Goal: Check status: Check status

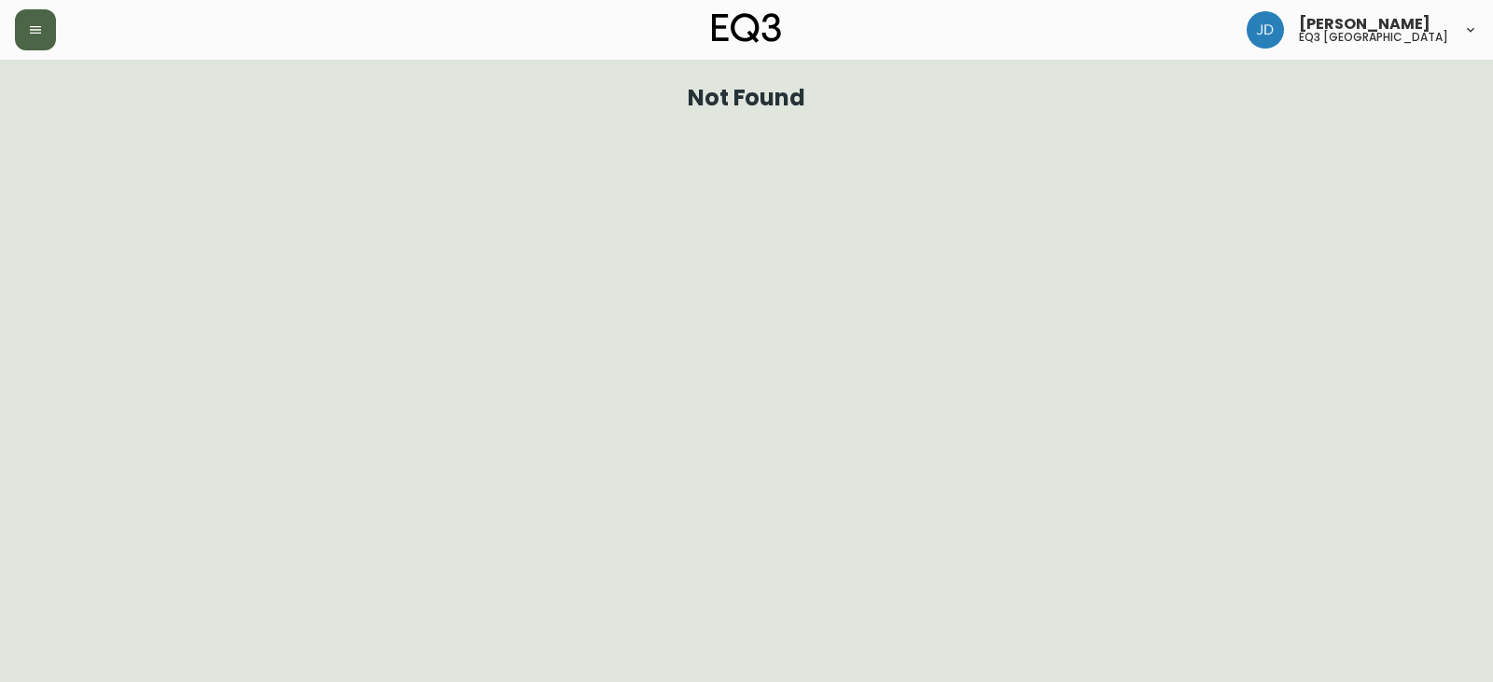
drag, startPoint x: 63, startPoint y: 18, endPoint x: 48, endPoint y: 19, distance: 15.9
click at [58, 18] on div at bounding box center [259, 29] width 488 height 41
click at [39, 21] on button "button" at bounding box center [35, 29] width 41 height 41
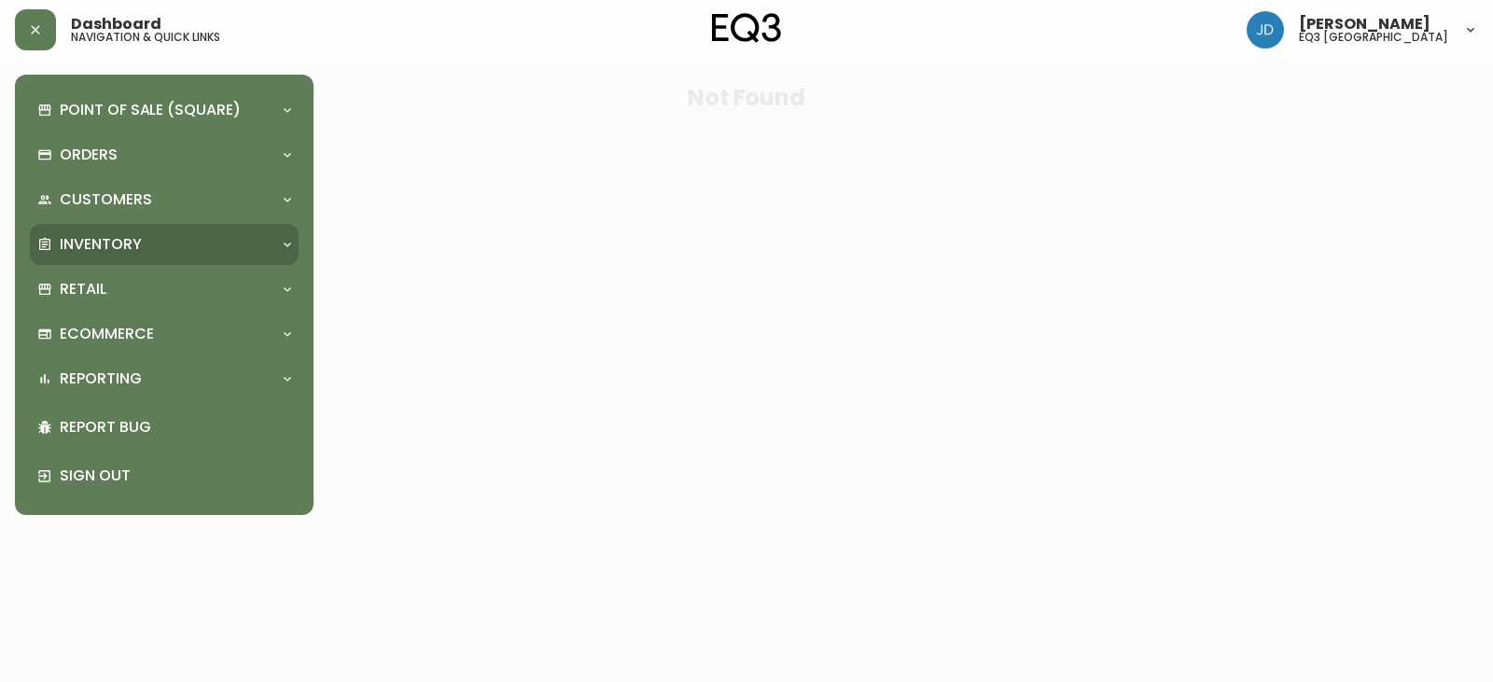
click at [67, 245] on p "Inventory" at bounding box center [101, 244] width 82 height 21
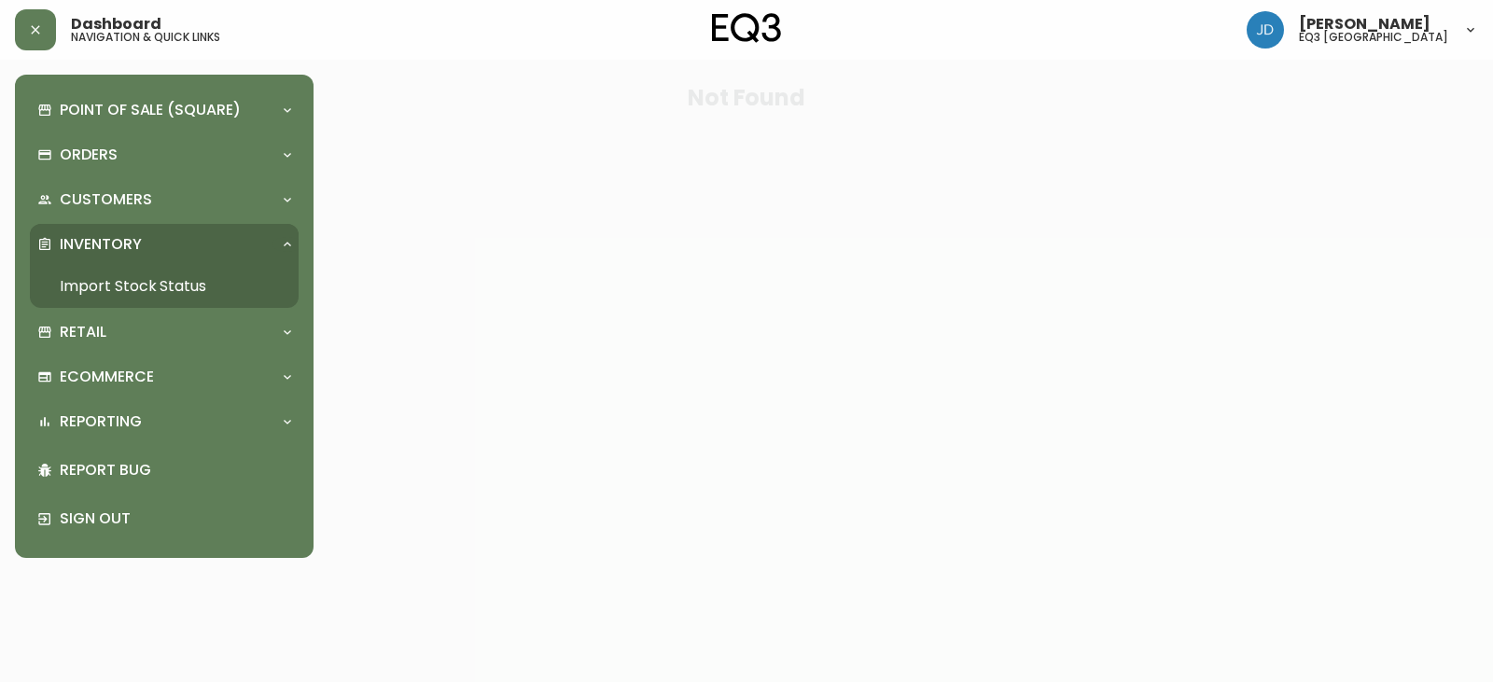
click at [102, 283] on link "Import Stock Status" at bounding box center [164, 286] width 269 height 43
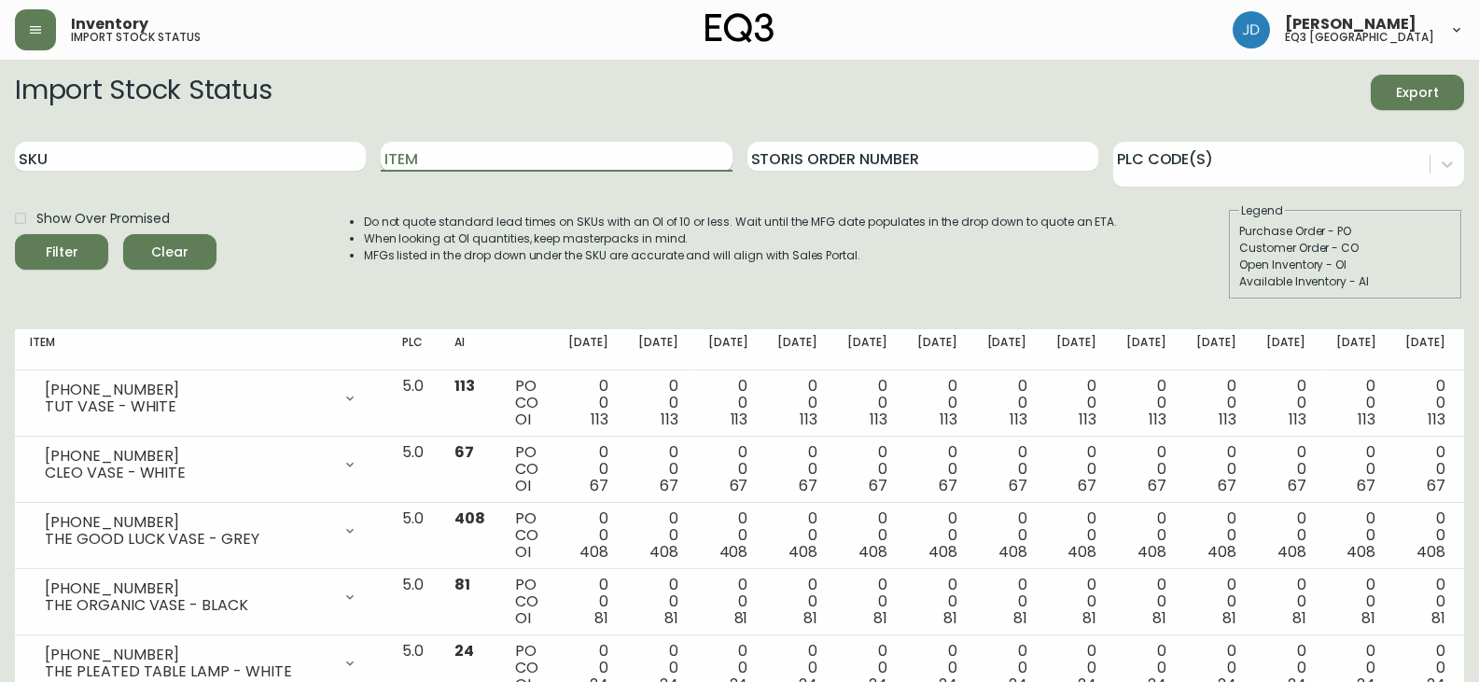
click at [629, 159] on input "Item" at bounding box center [556, 157] width 351 height 30
click at [15, 234] on button "Filter" at bounding box center [61, 251] width 93 height 35
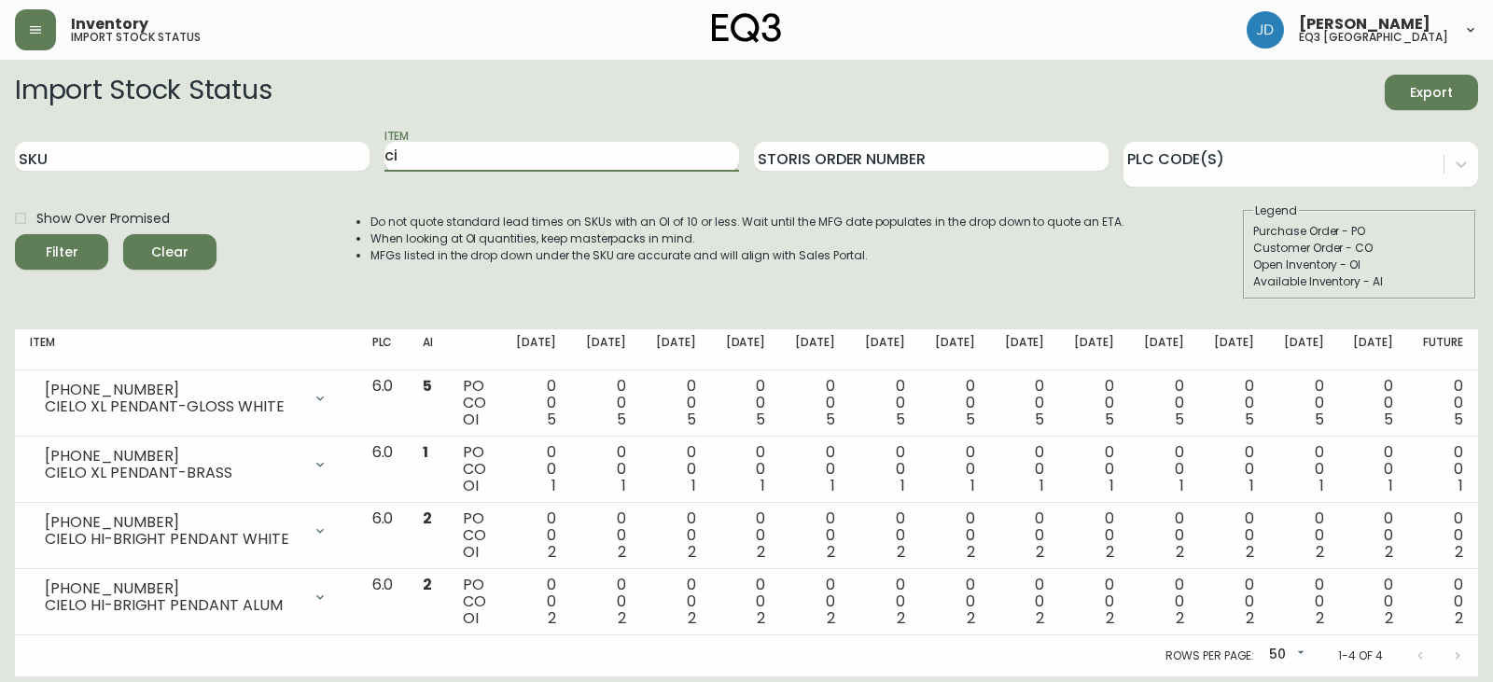
type input "c"
type input "swell"
click at [15, 234] on button "Filter" at bounding box center [61, 251] width 93 height 35
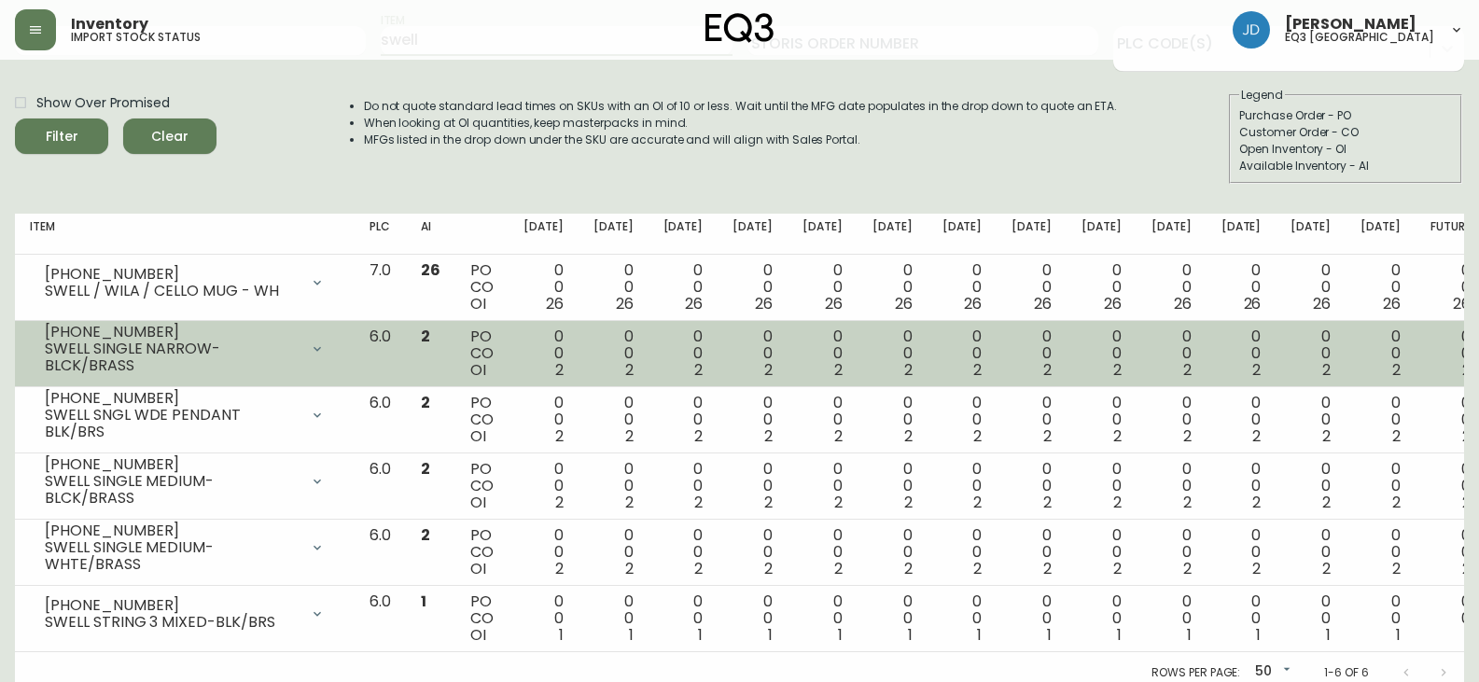
scroll to position [127, 0]
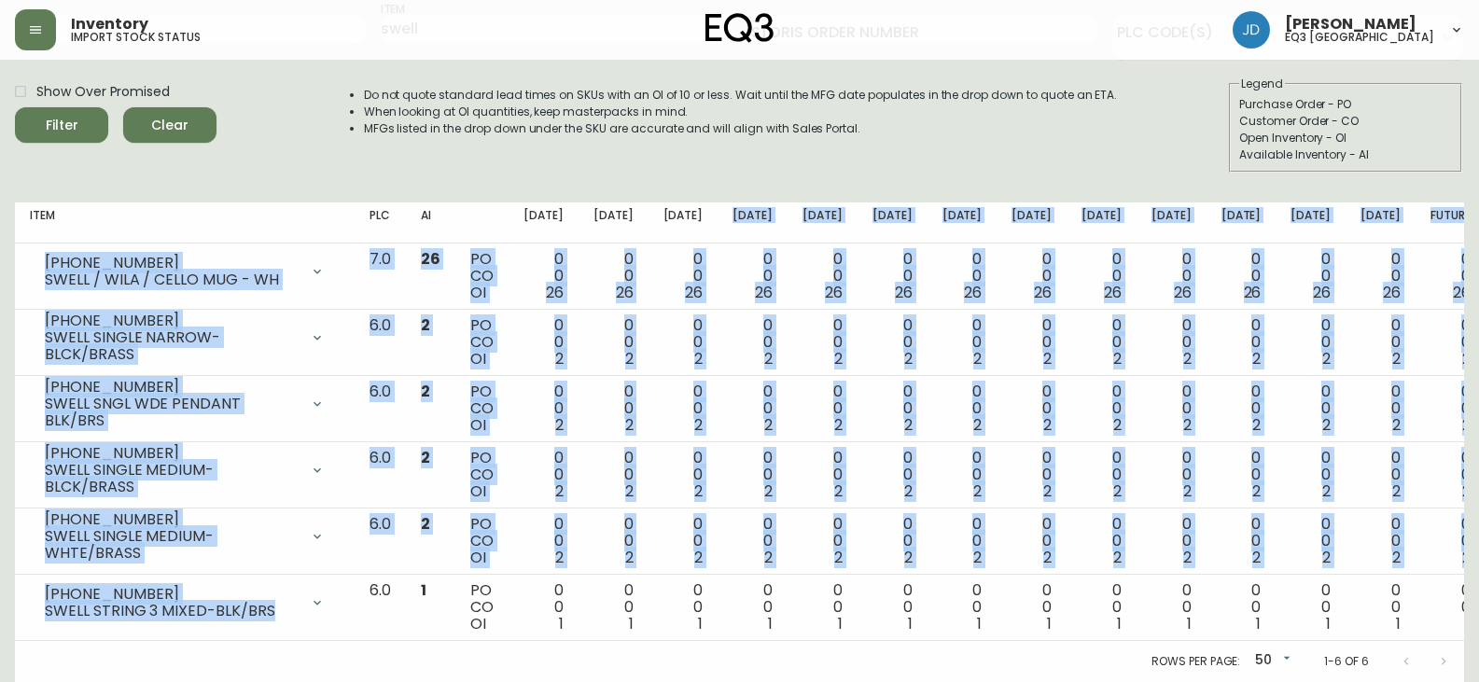
drag, startPoint x: 611, startPoint y: 336, endPoint x: 889, endPoint y: 61, distance: 391.2
click at [889, 61] on div "Import Stock Status Export SKU Item swell Storis Order Number PLC Code(s) Show …" at bounding box center [739, 315] width 1449 height 734
